Goal: Find specific page/section: Find specific page/section

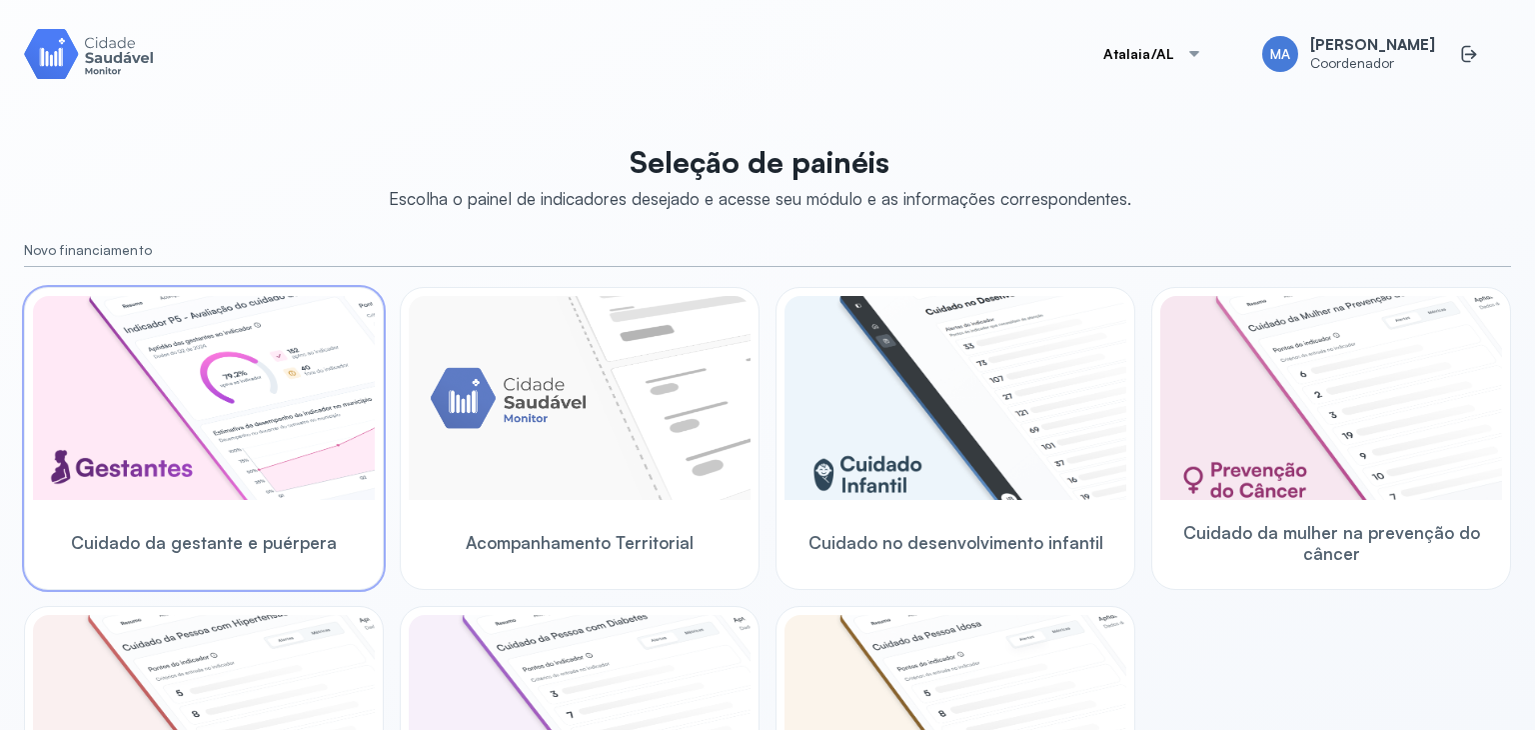
click at [220, 411] on img at bounding box center [204, 398] width 342 height 204
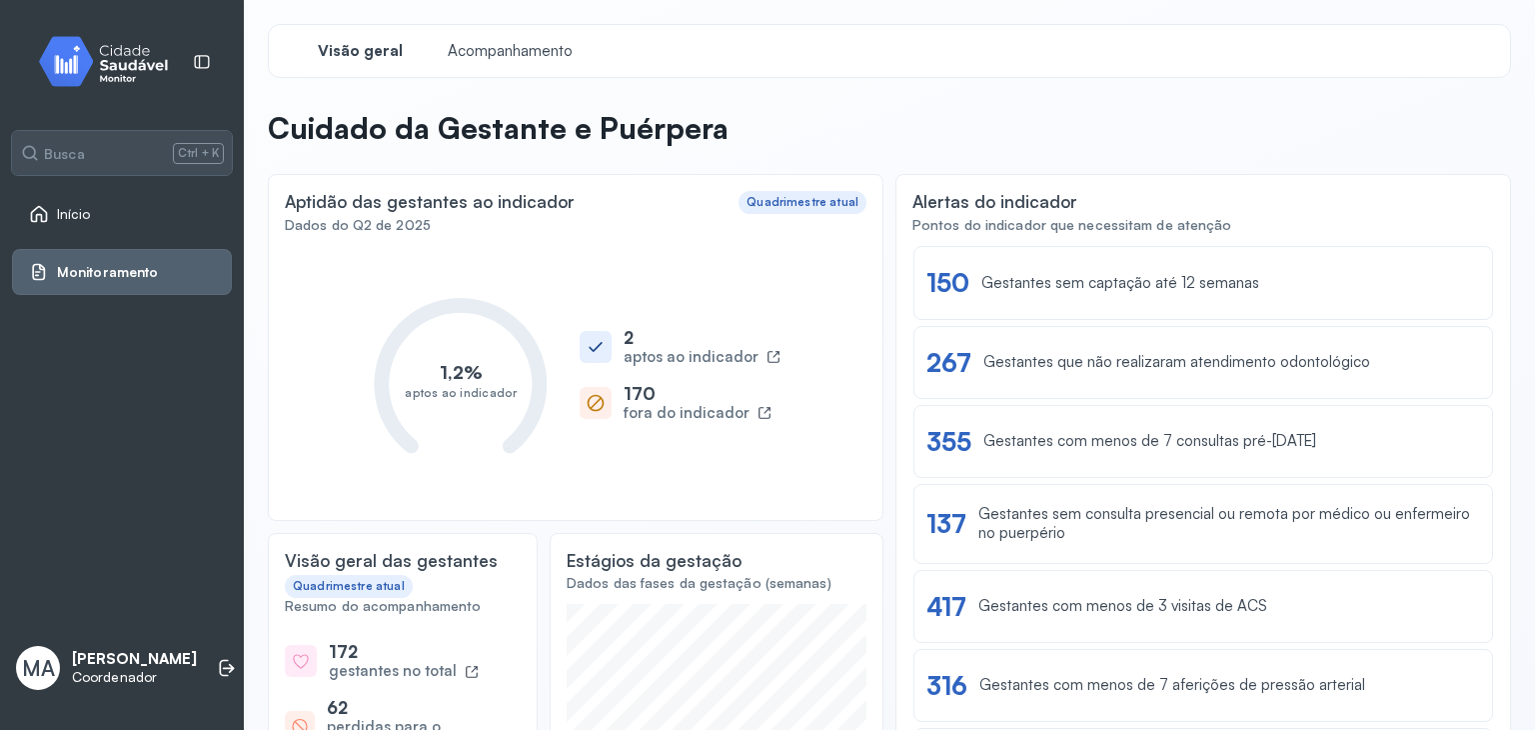
click at [640, 401] on div "170" at bounding box center [698, 393] width 148 height 21
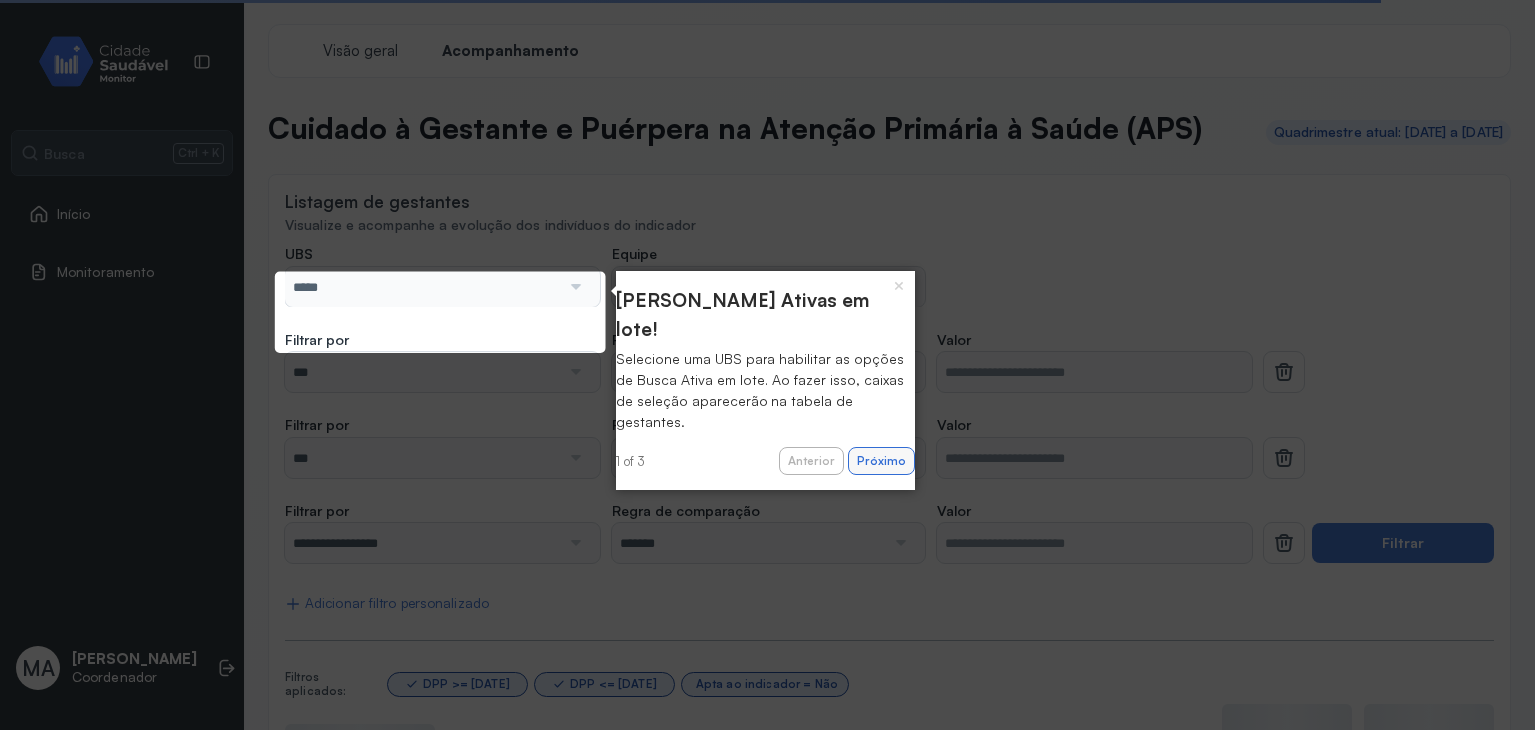
click at [872, 447] on button "Próximo" at bounding box center [881, 461] width 67 height 28
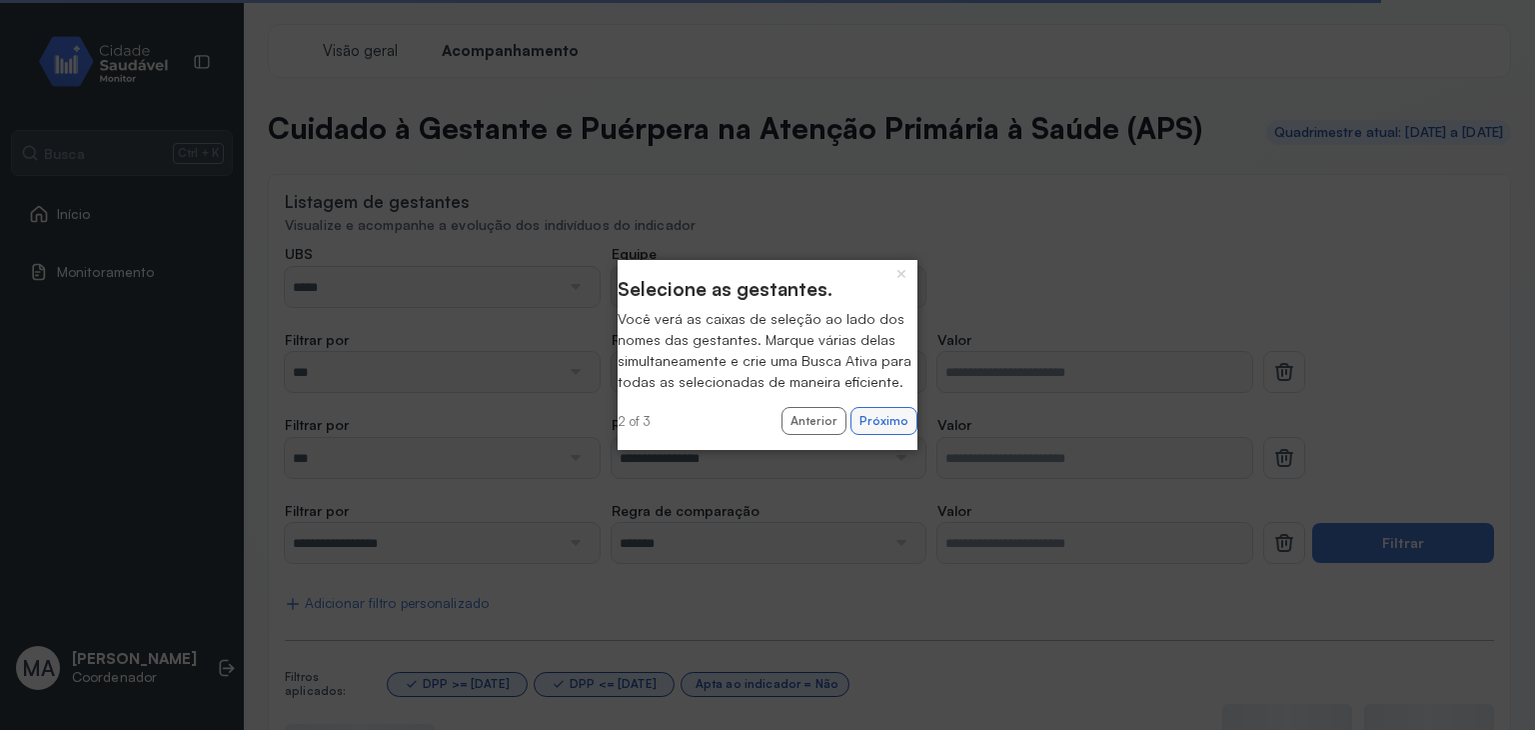
click at [875, 435] on button "Próximo" at bounding box center [883, 421] width 67 height 28
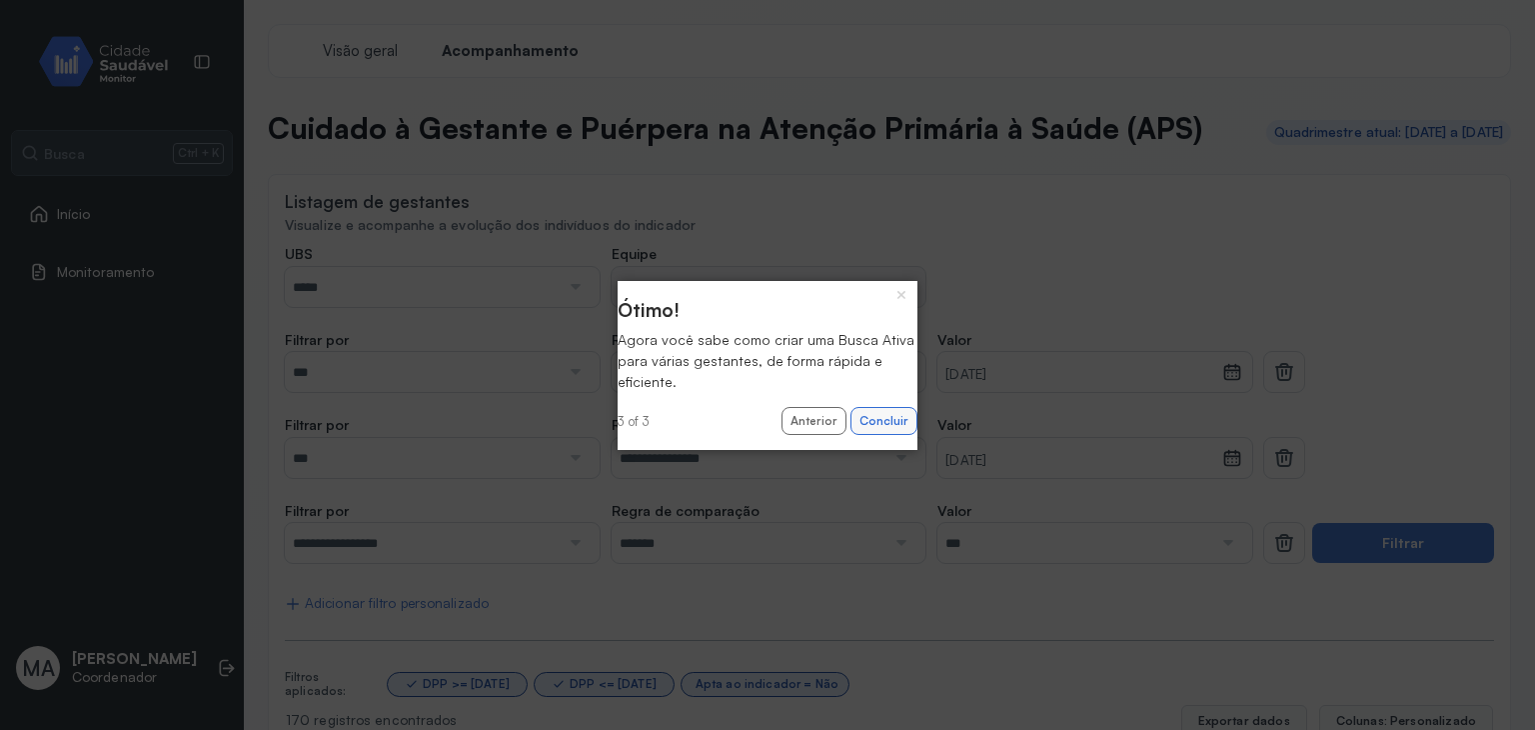
click at [864, 426] on button "Concluir" at bounding box center [883, 421] width 67 height 28
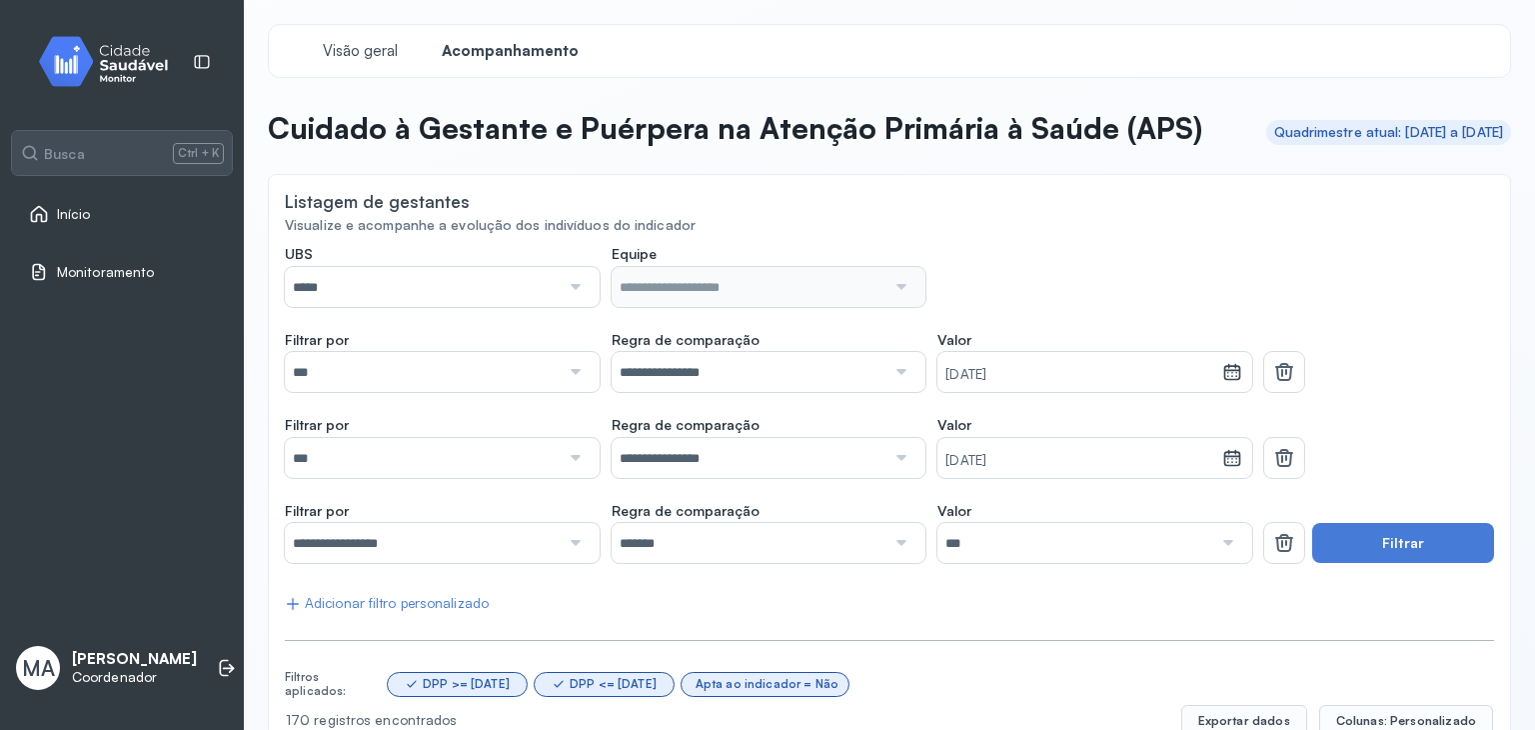
click at [216, 417] on div "Busca Ctrl + K Início Monitoramento MA [PERSON_NAME]" at bounding box center [122, 365] width 244 height 730
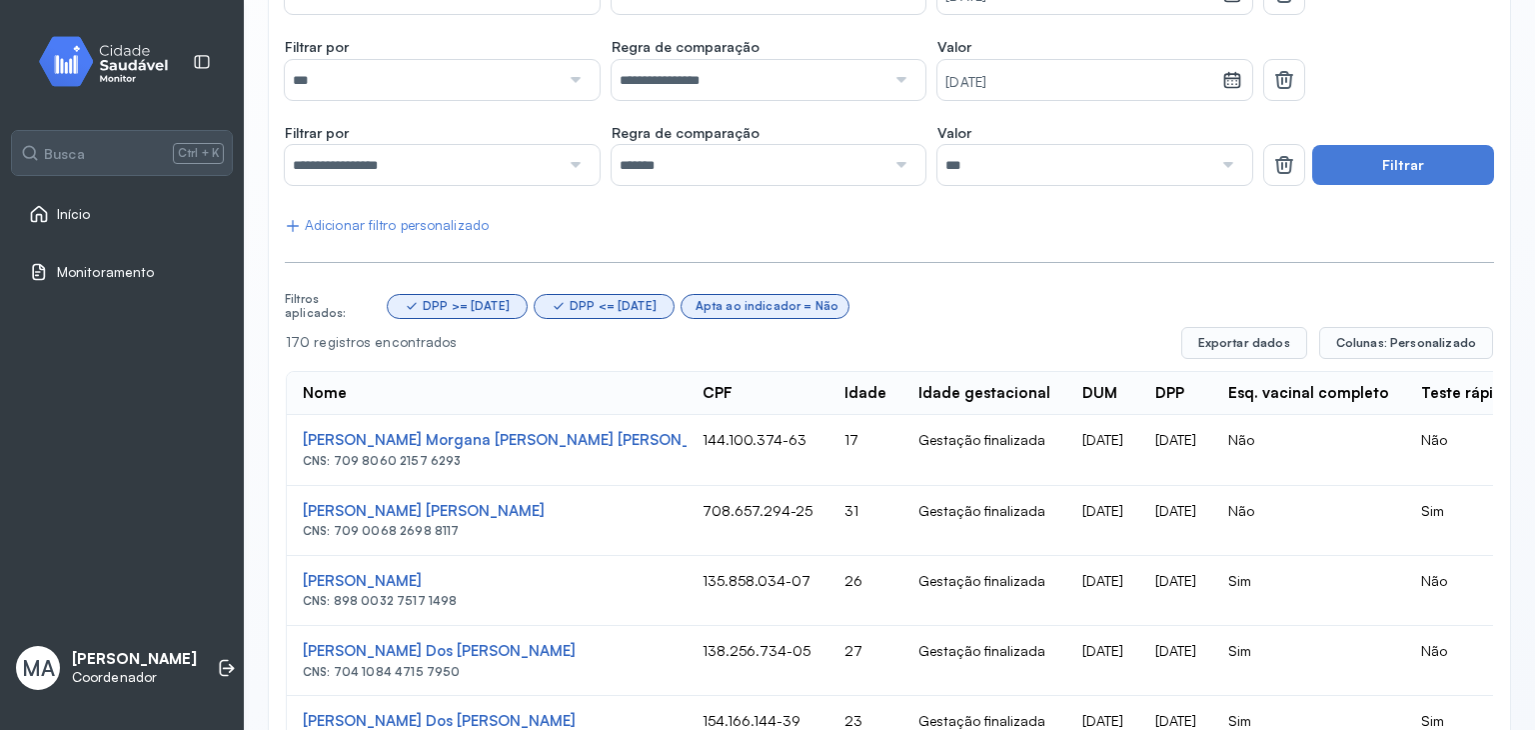
scroll to position [400, 0]
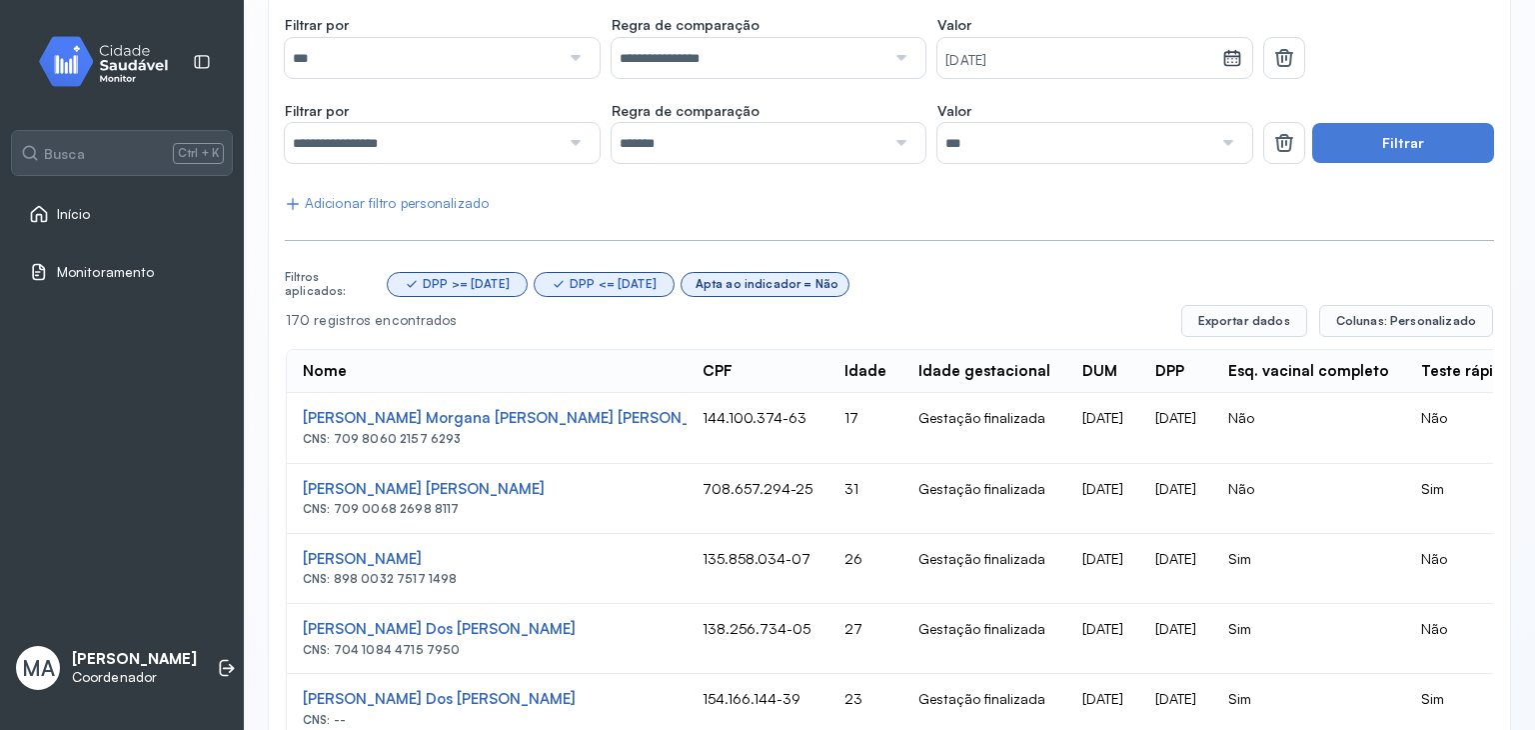
click at [766, 291] on div "Apta ao indicador = Não" at bounding box center [767, 284] width 143 height 14
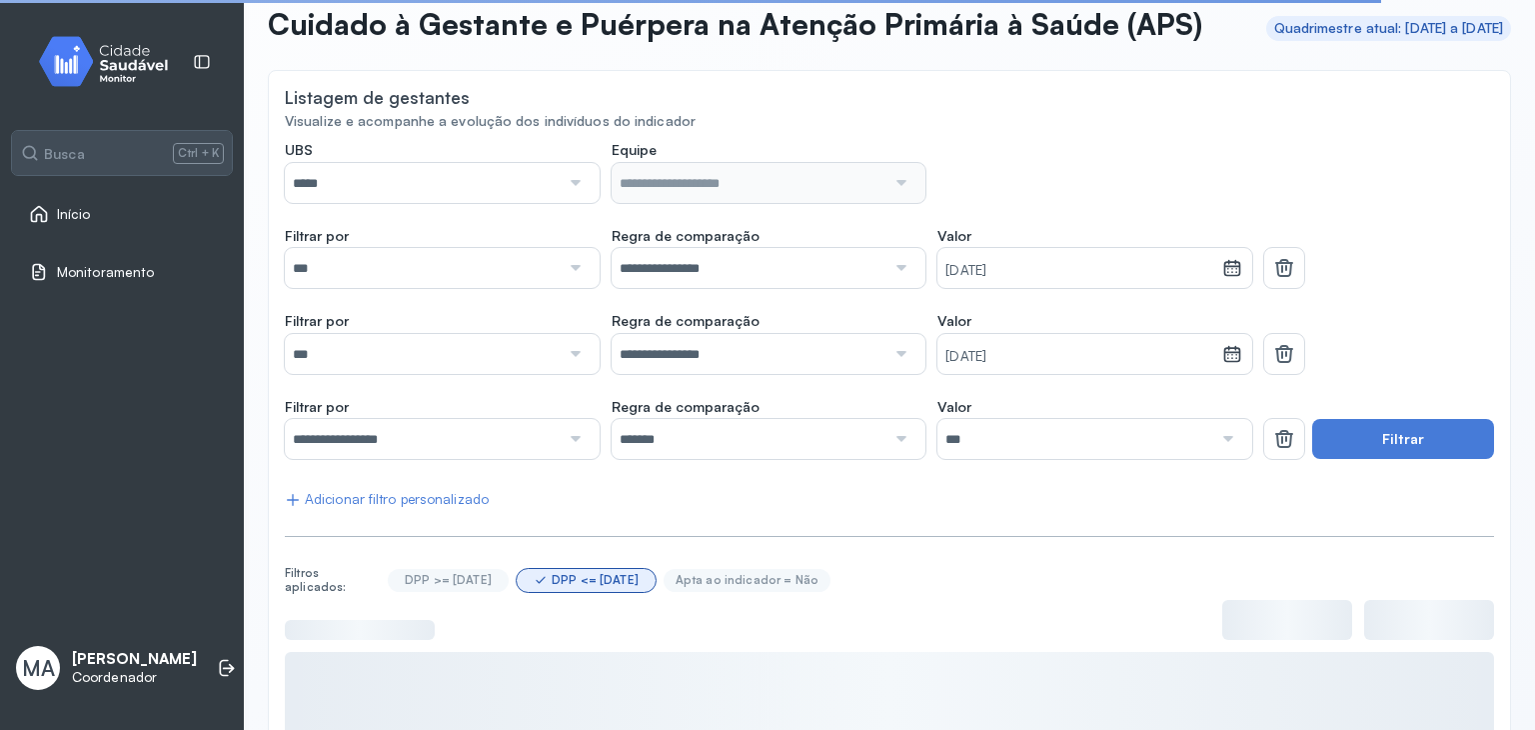
scroll to position [0, 0]
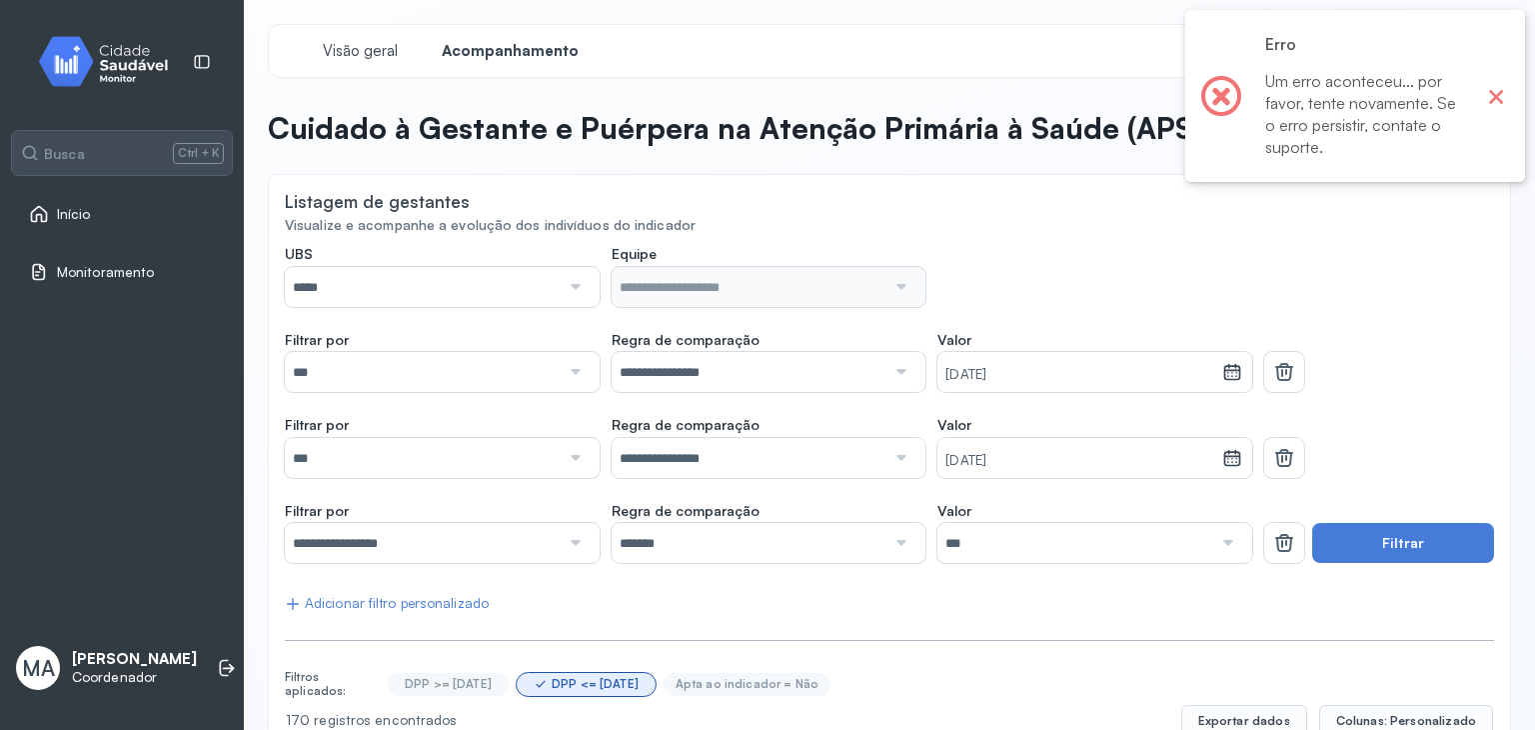
click at [1483, 101] on button "×" at bounding box center [1496, 96] width 26 height 26
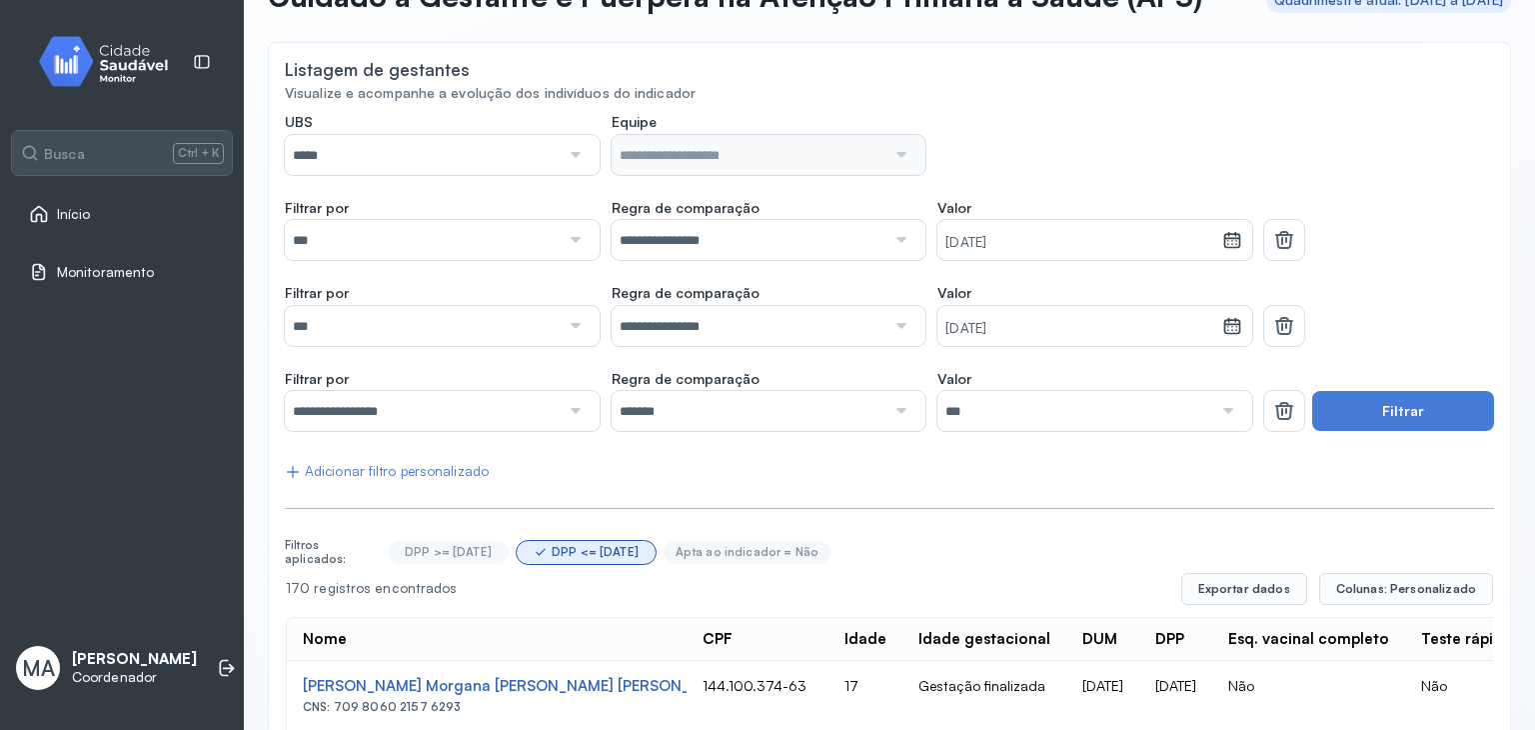
scroll to position [100, 0]
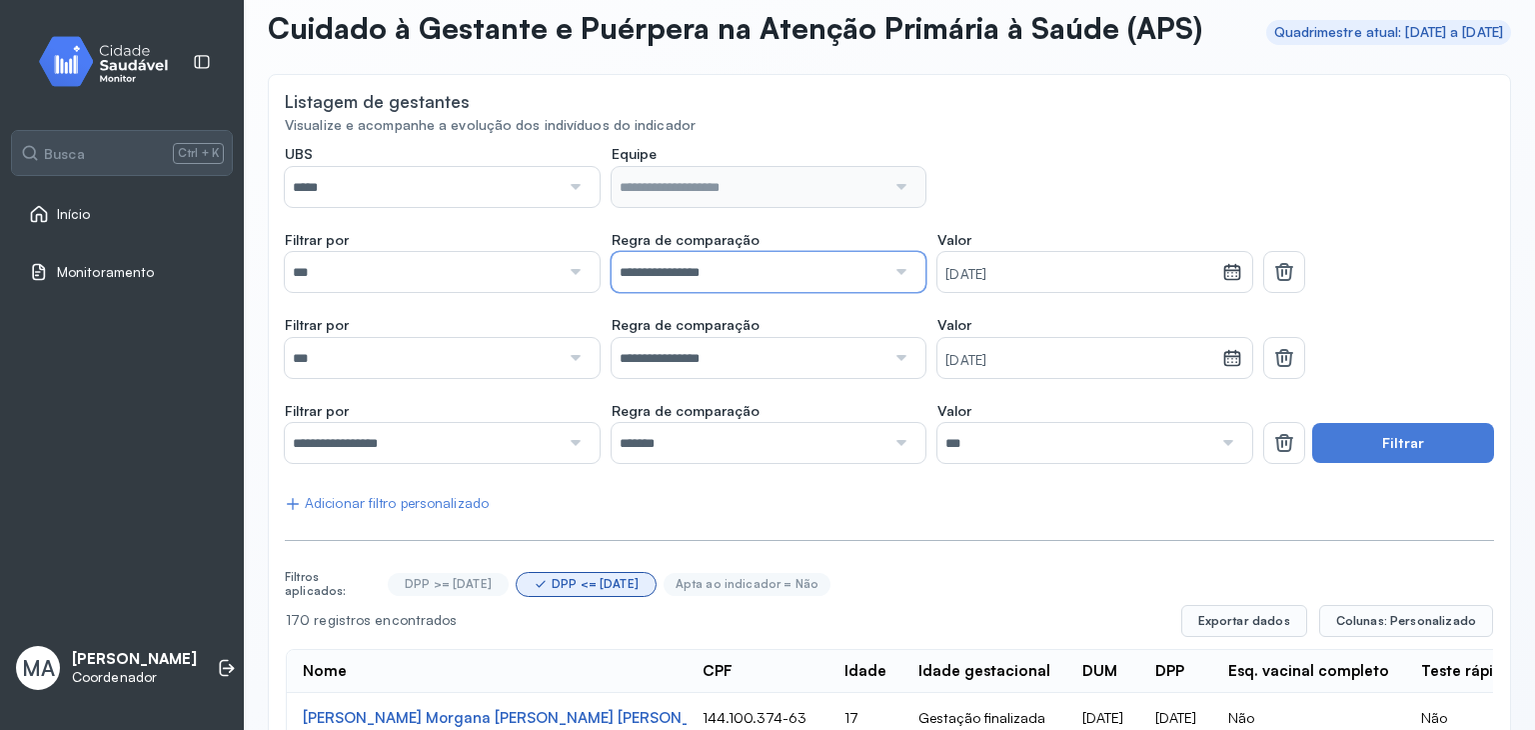
click at [714, 292] on input "**********" at bounding box center [749, 272] width 275 height 40
click at [1272, 284] on icon at bounding box center [1284, 272] width 24 height 24
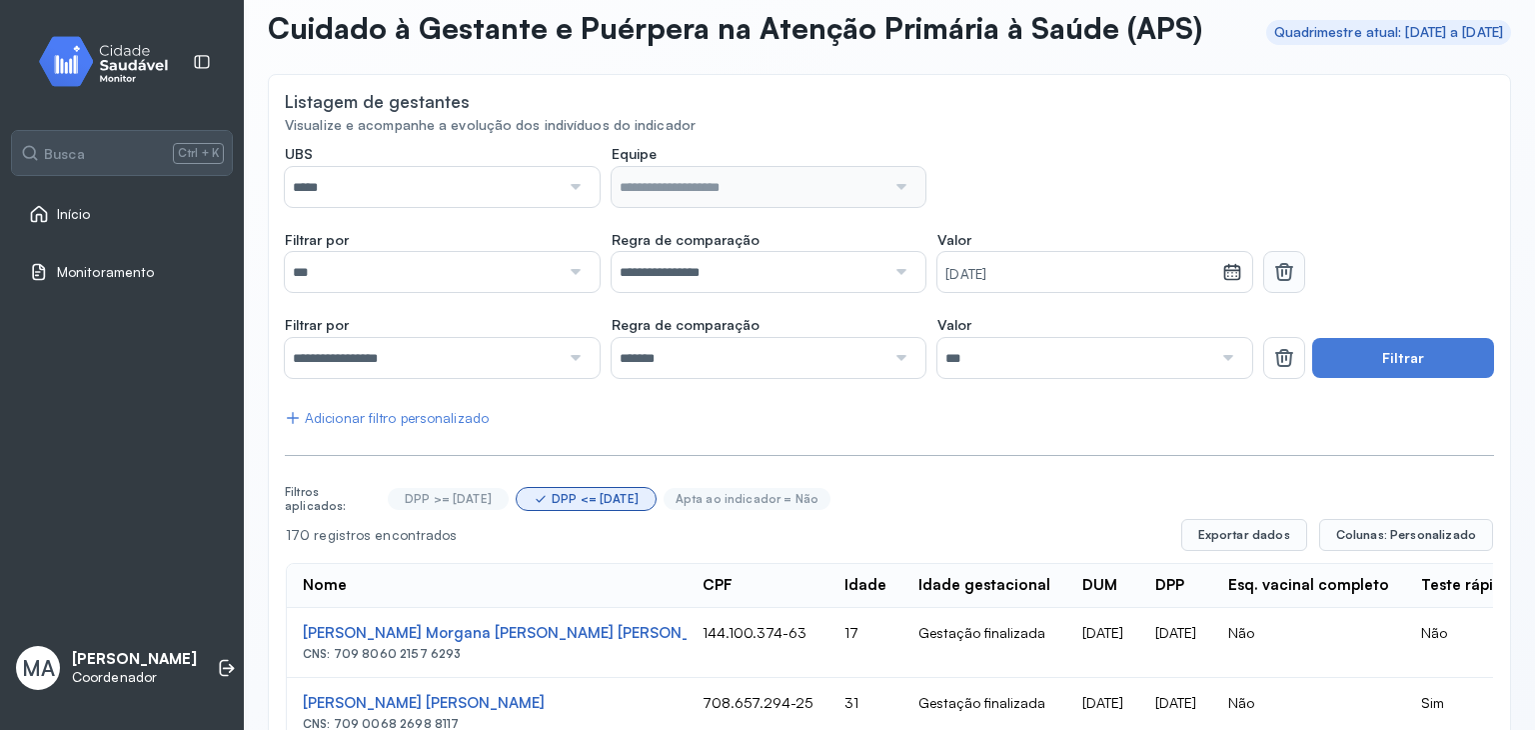
click at [1272, 284] on icon at bounding box center [1284, 272] width 24 height 24
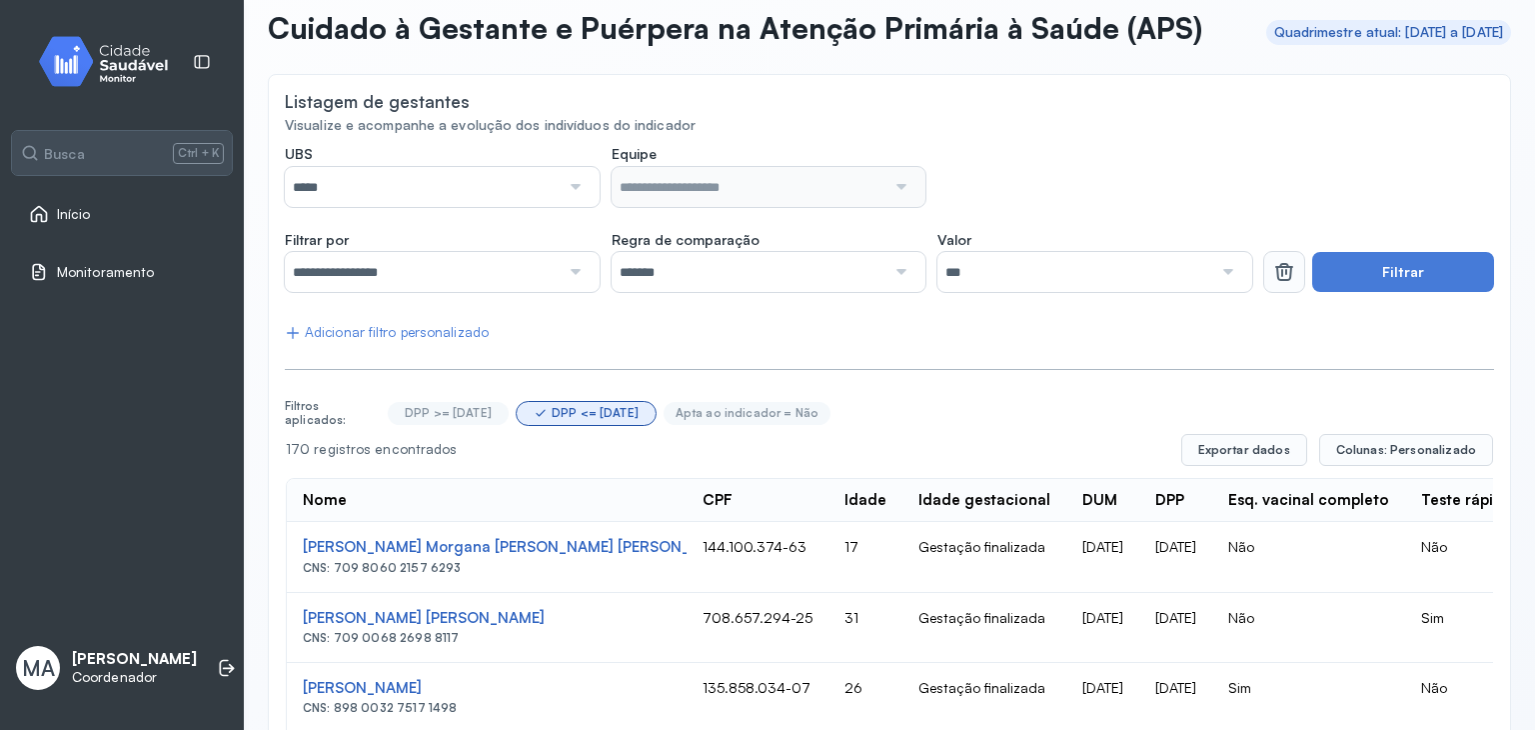
click at [1276, 281] on icon at bounding box center [1284, 273] width 16 height 15
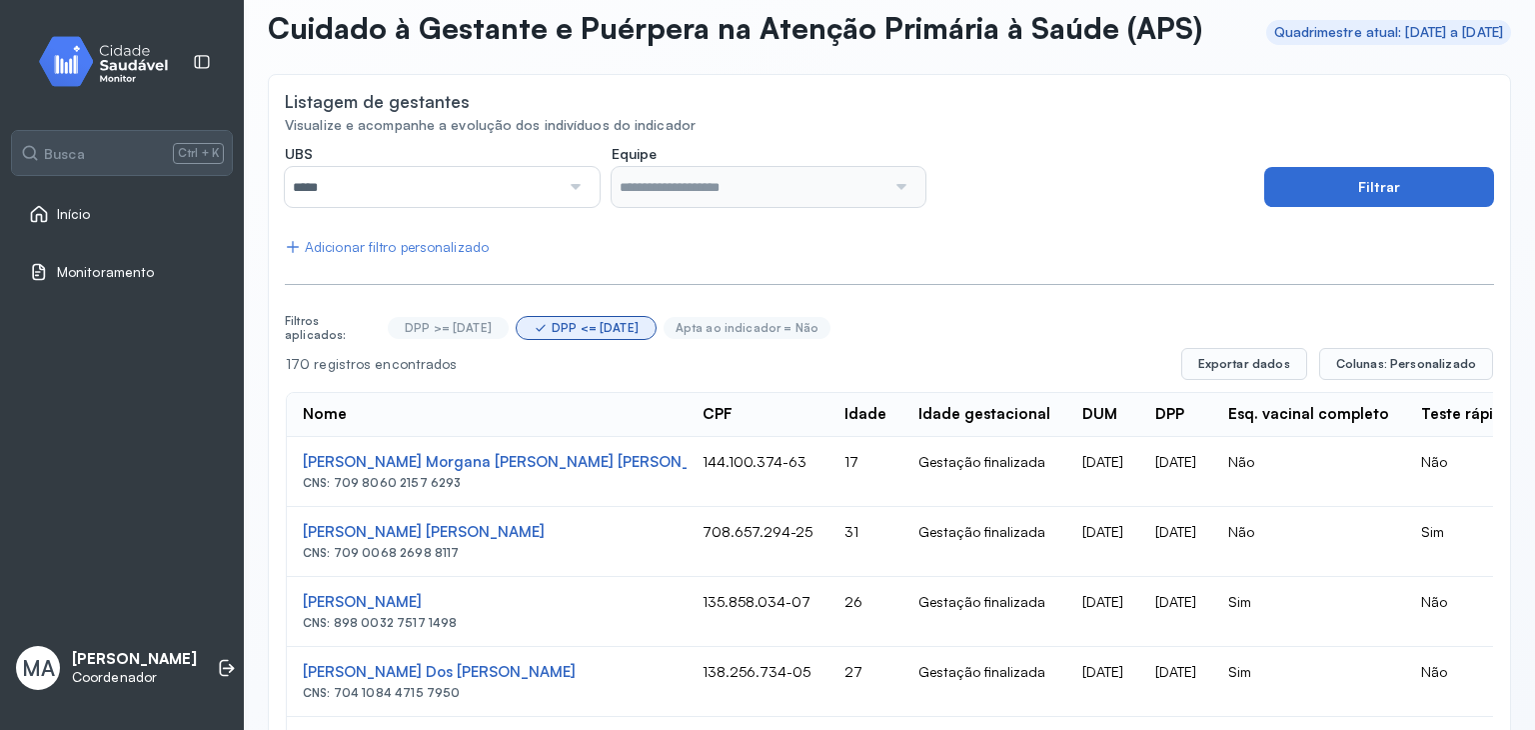
click at [1331, 207] on button "Filtrar" at bounding box center [1379, 187] width 230 height 40
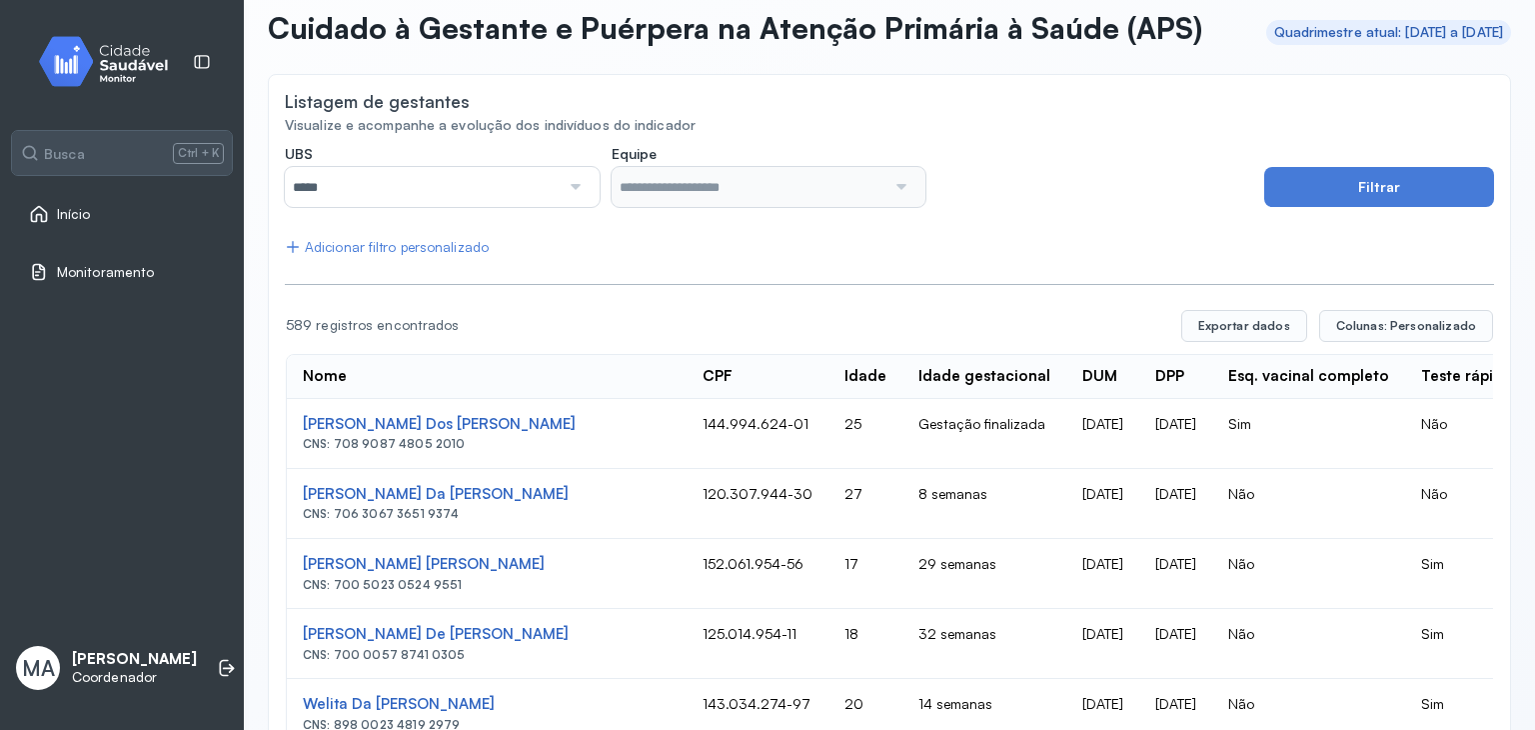
click at [1228, 386] on div "Esq. vacinal completo" at bounding box center [1308, 376] width 161 height 19
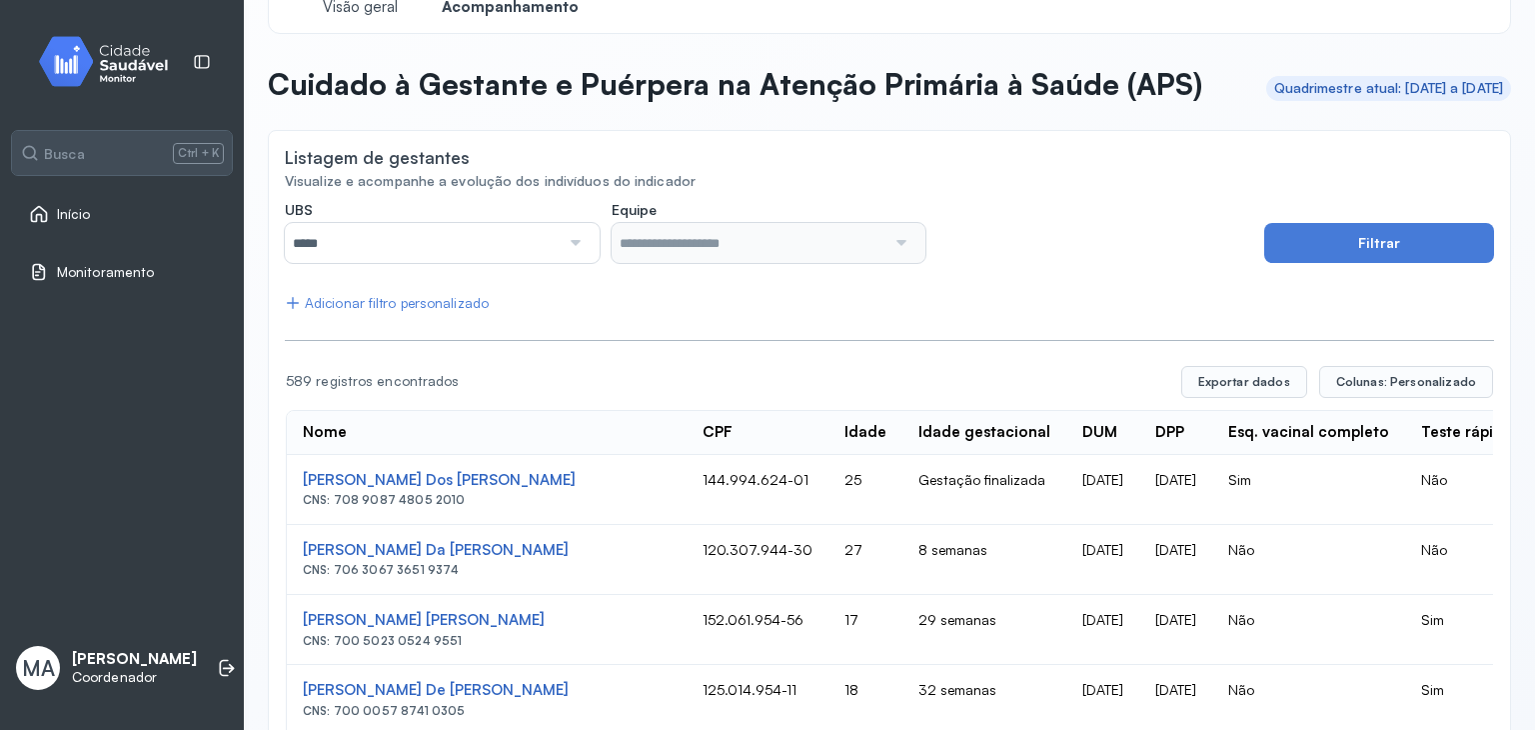
scroll to position [0, 0]
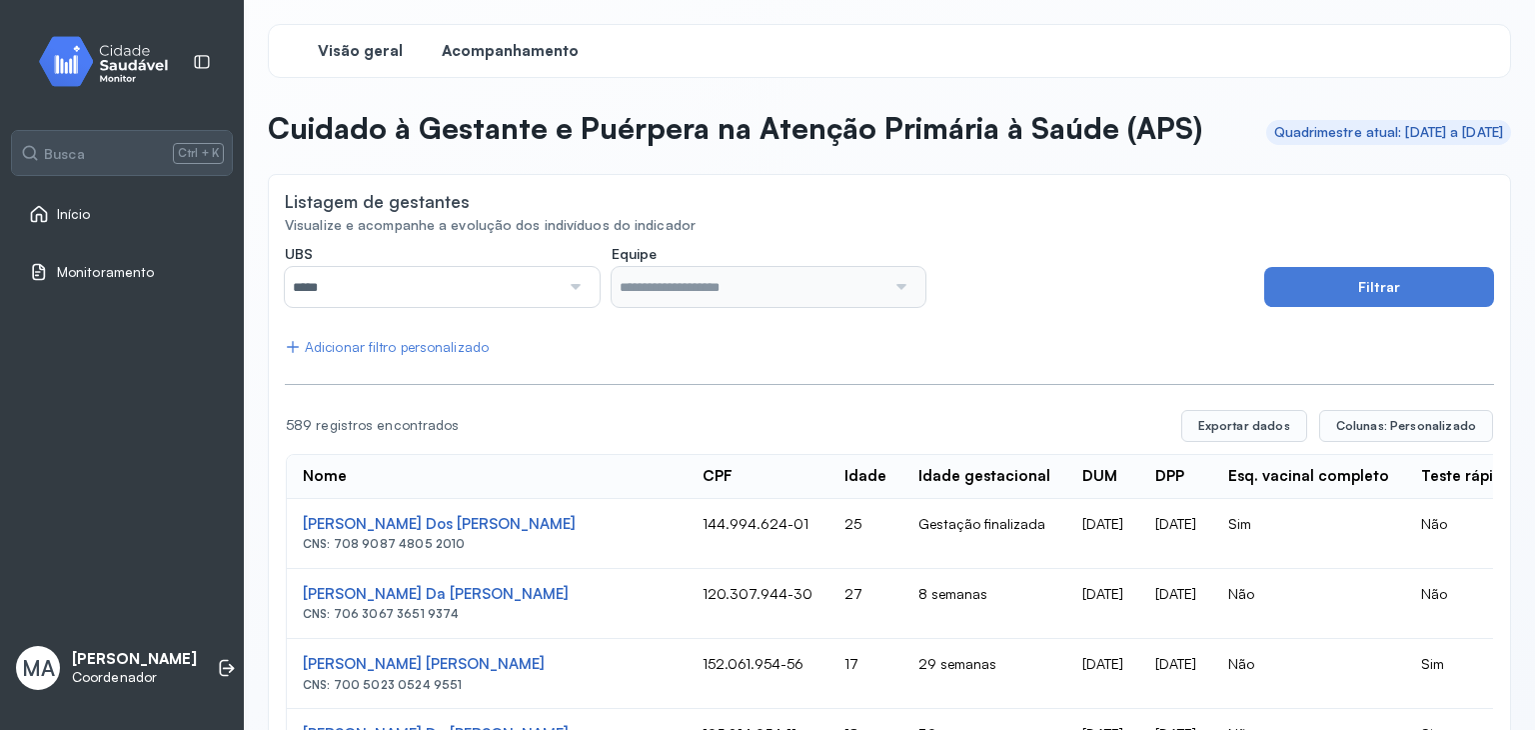
click at [366, 45] on span "Visão geral" at bounding box center [360, 51] width 85 height 19
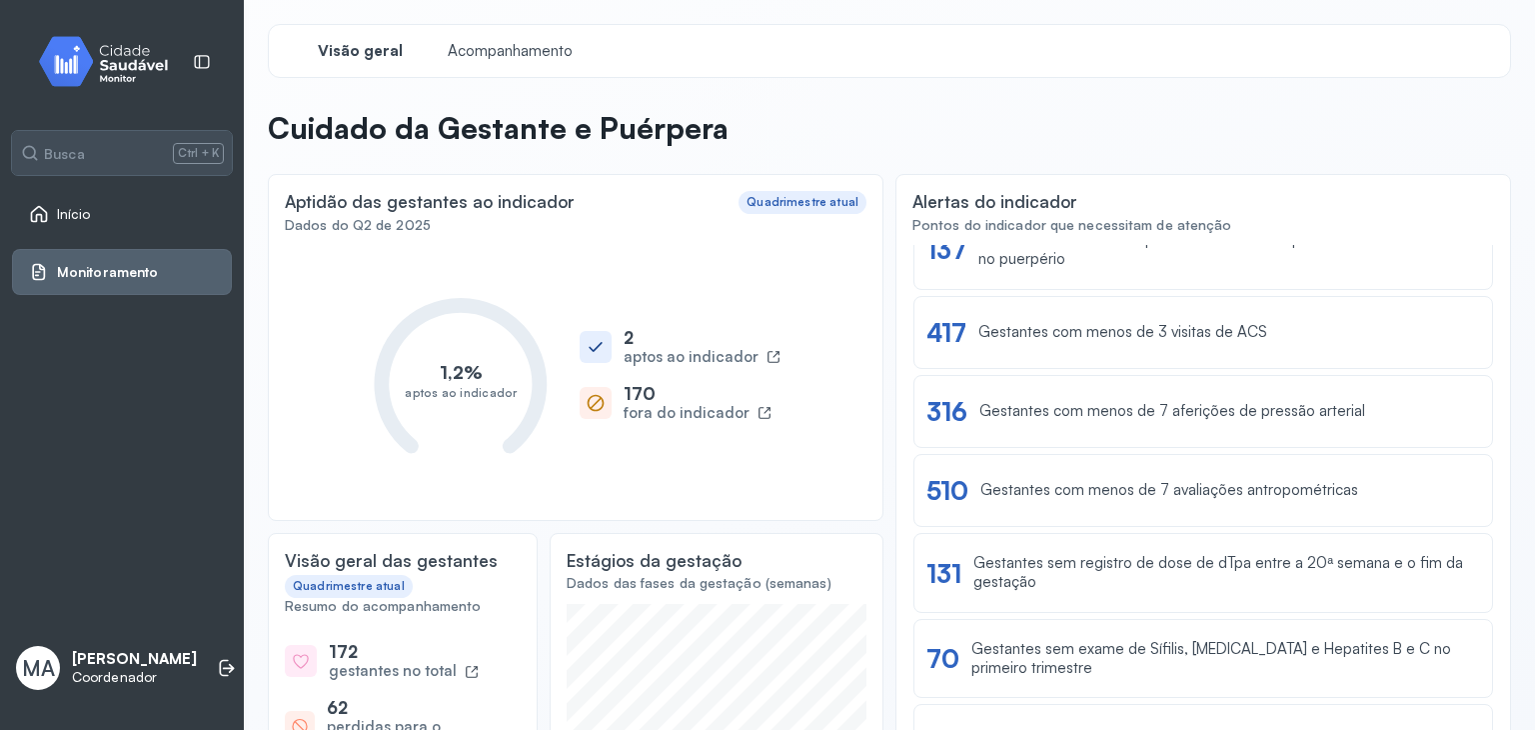
click at [137, 216] on link "Início" at bounding box center [122, 214] width 186 height 20
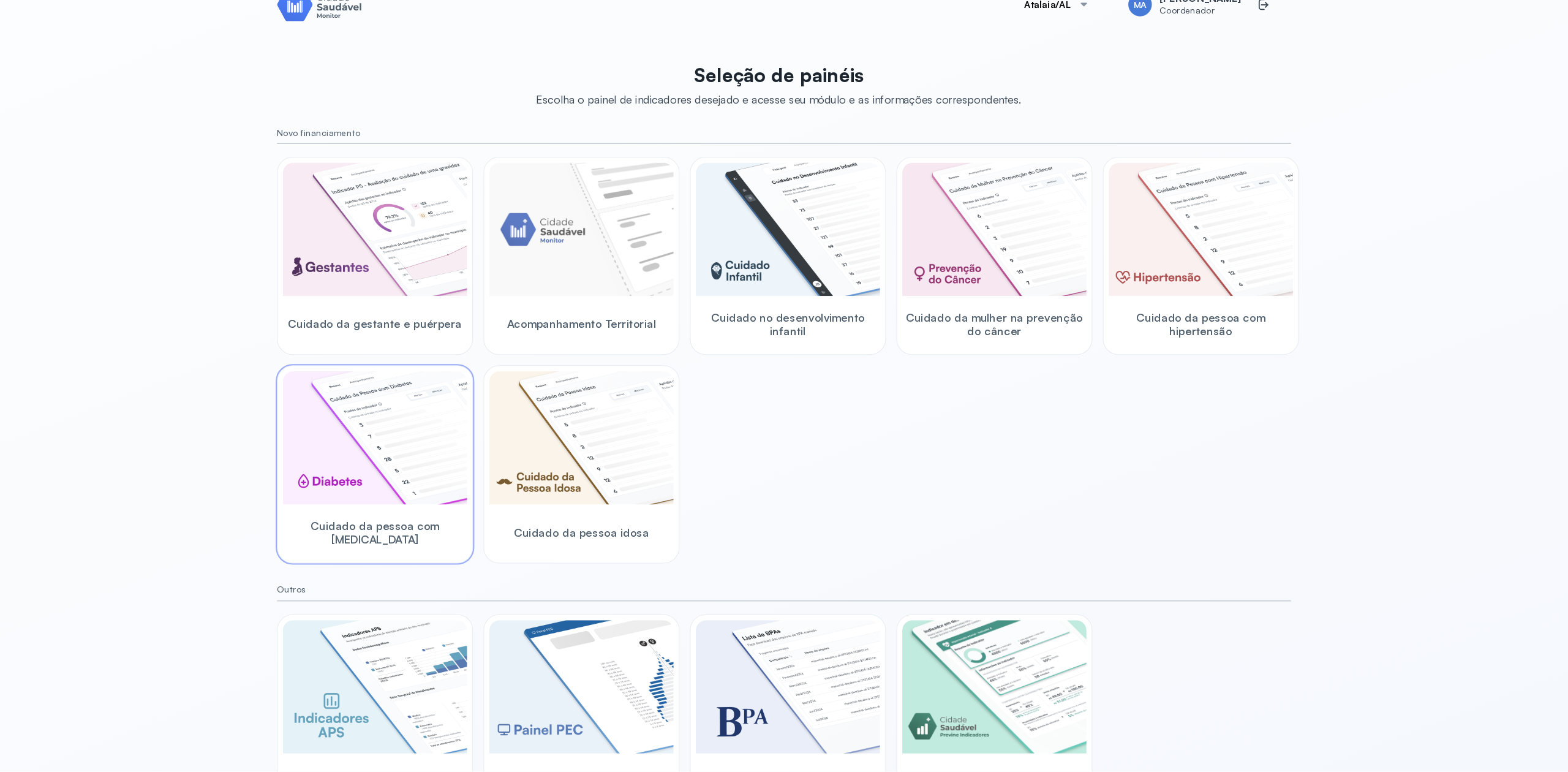
scroll to position [29, 0]
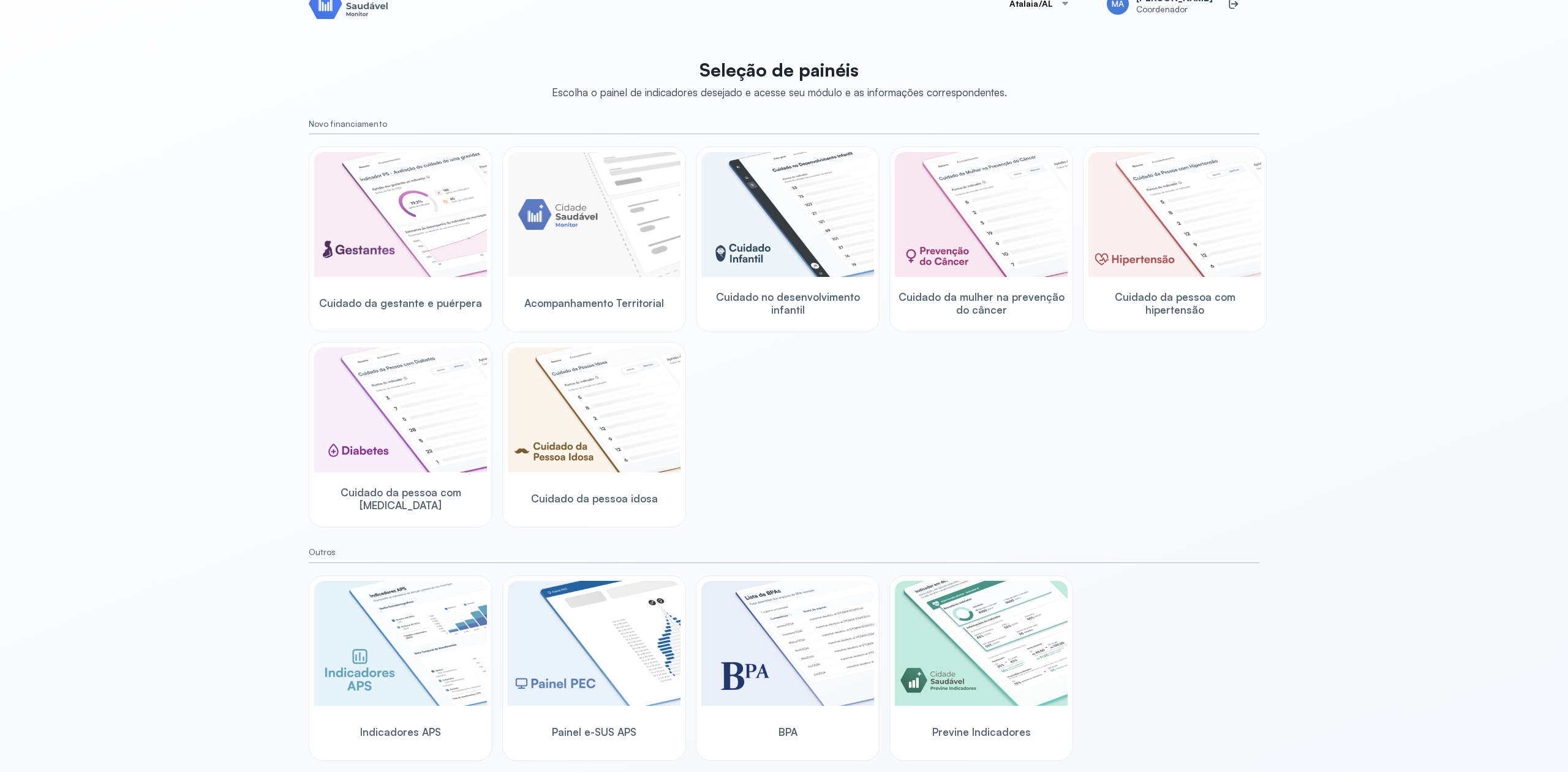
click at [940, 385] on div "Cuidado da gestante e puérpera Acompanhamento Territorial Cuidado no desenvolvi…" at bounding box center [784, 337] width 951 height 381
click at [634, 188] on img at bounding box center [594, 215] width 173 height 125
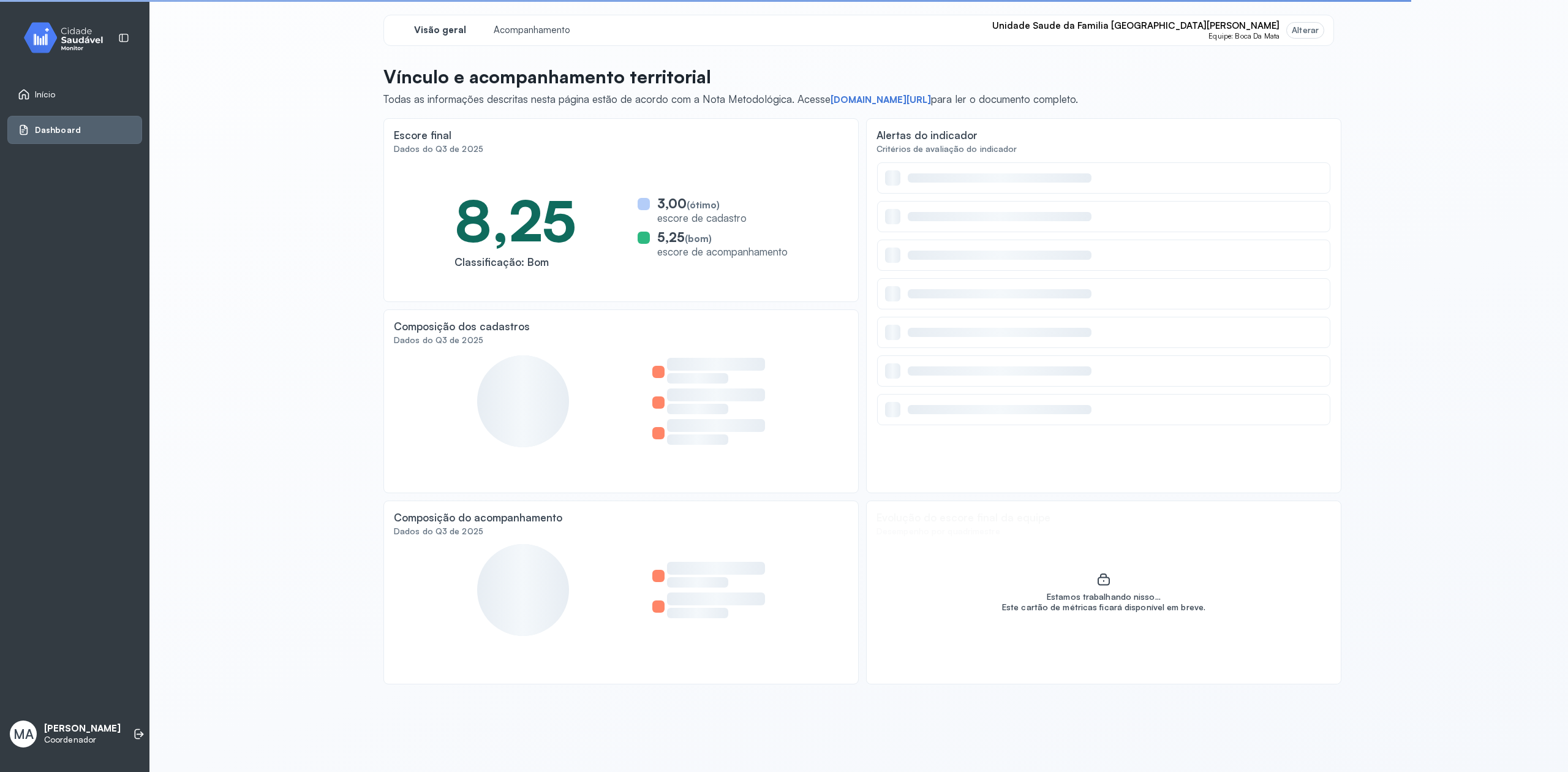
click at [940, 31] on div "Alterar" at bounding box center [1306, 30] width 27 height 10
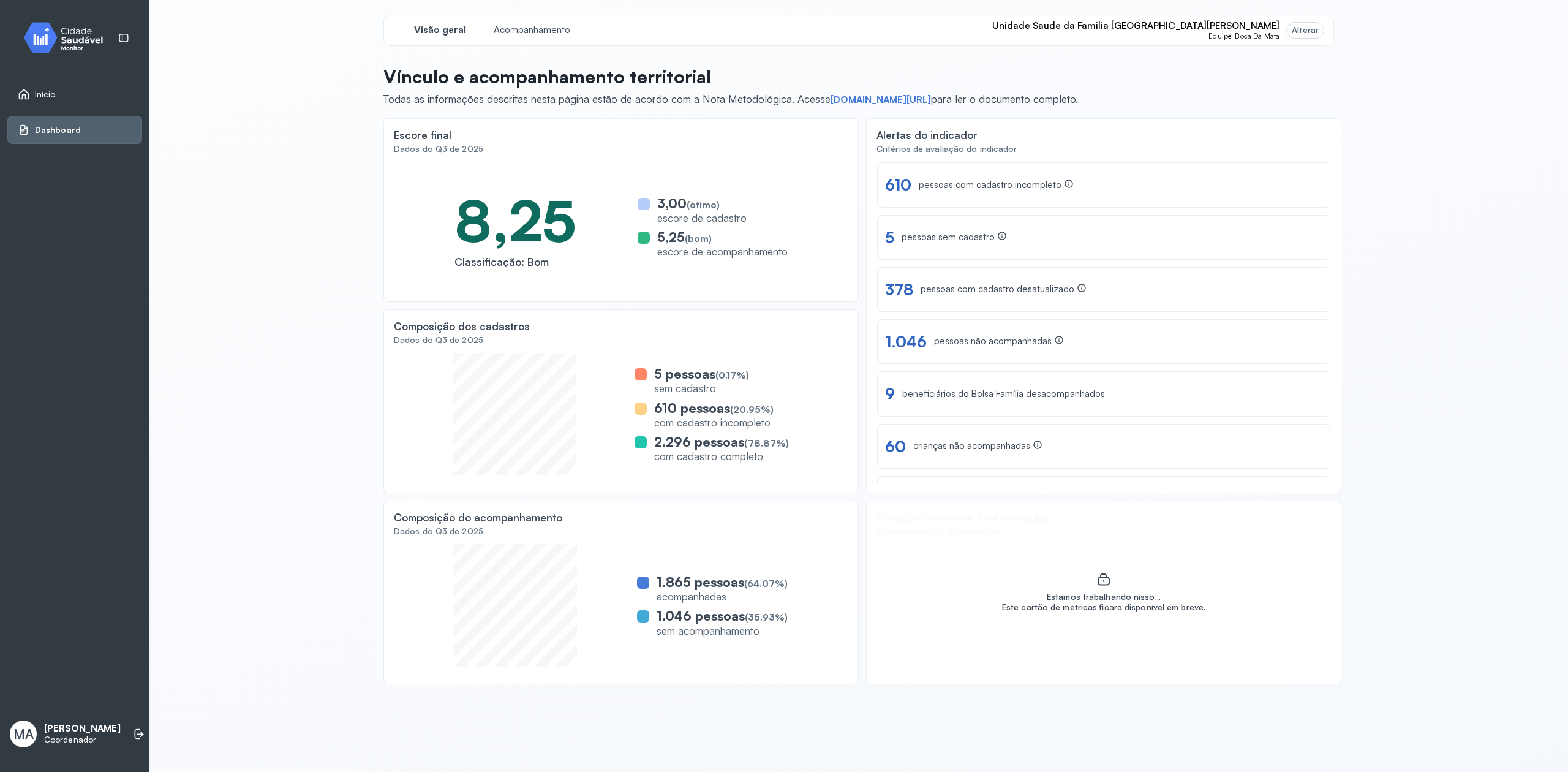
click at [29, 98] on icon at bounding box center [24, 94] width 12 height 12
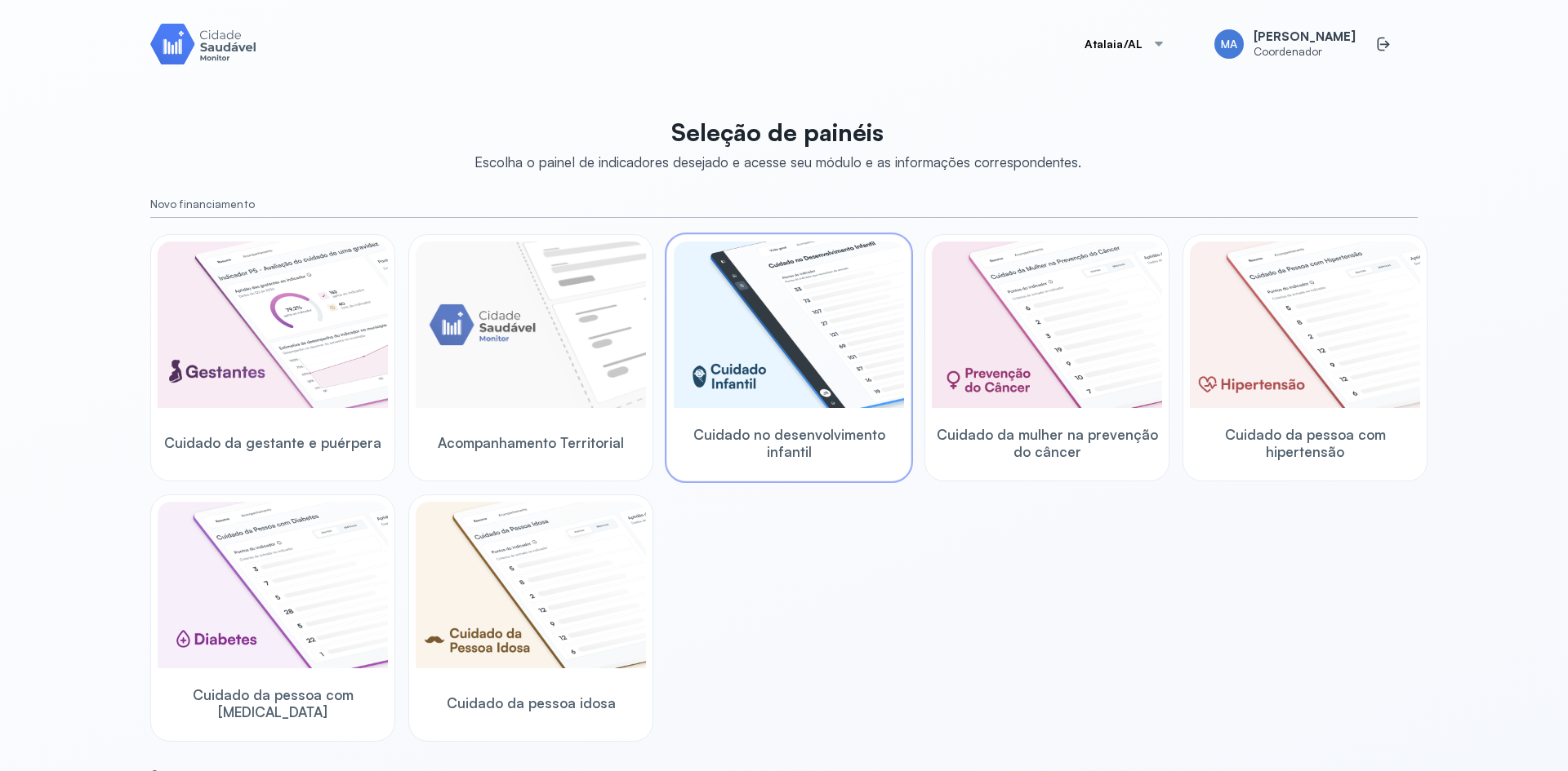
click at [832, 330] on img at bounding box center [788, 325] width 230 height 167
